Goal: Task Accomplishment & Management: Use online tool/utility

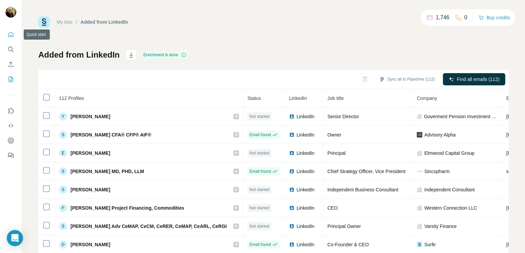
click at [10, 34] on icon "Quick start" at bounding box center [10, 34] width 7 height 7
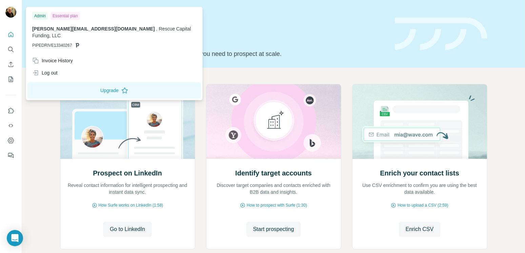
click at [12, 14] on img at bounding box center [10, 12] width 11 height 11
click at [8, 139] on icon "Dashboard" at bounding box center [11, 141] width 6 height 6
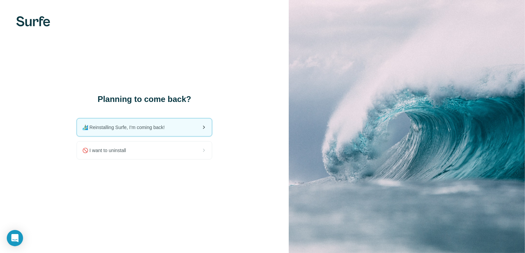
click at [151, 131] on div "🏄🏻‍♂️ Reinstalling Surfe, I'm coming back!" at bounding box center [144, 128] width 135 height 18
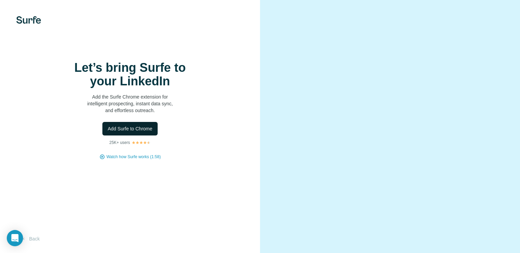
click at [131, 132] on span "Add Surfe to Chrome" at bounding box center [130, 128] width 45 height 7
